Goal: Task Accomplishment & Management: Manage account settings

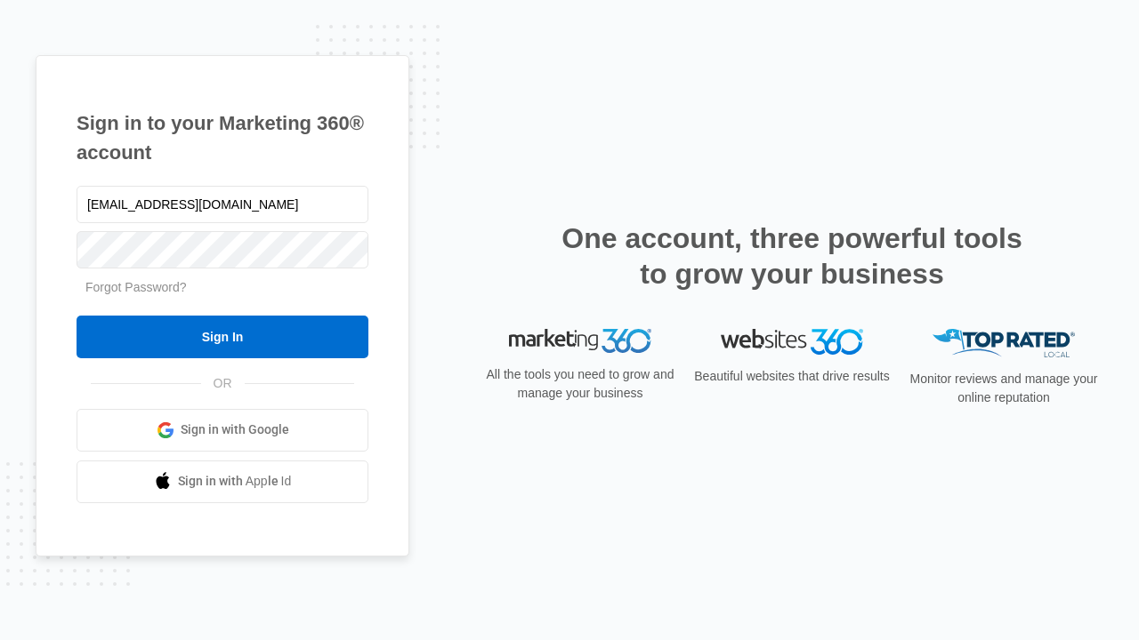
type input "[EMAIL_ADDRESS][DOMAIN_NAME]"
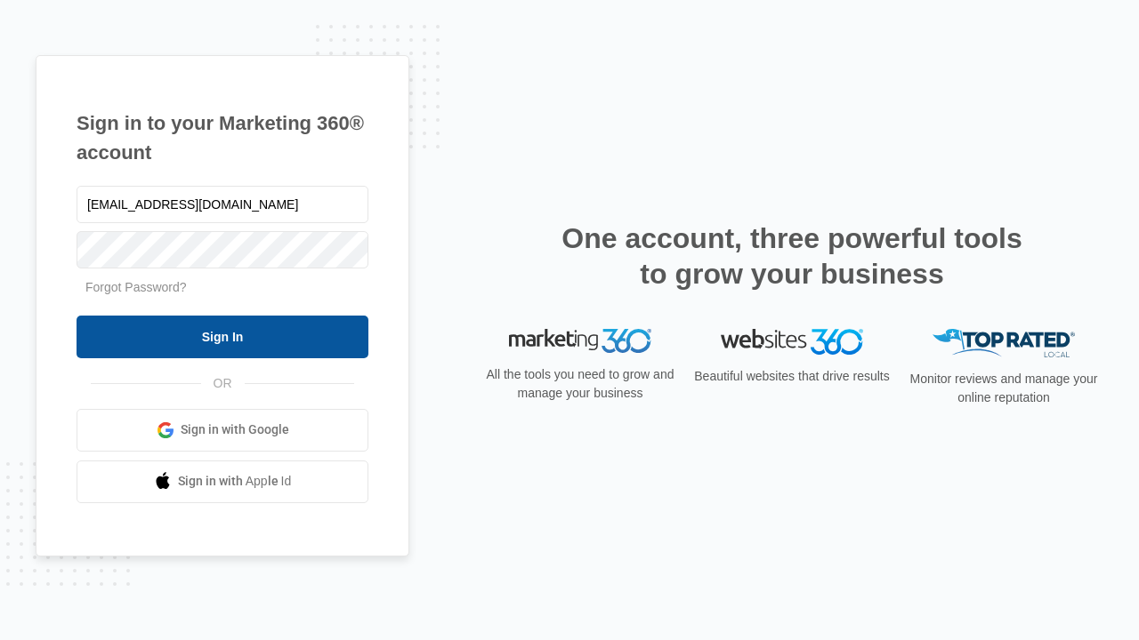
click at [222, 336] on input "Sign In" at bounding box center [222, 337] width 292 height 43
